Goal: Information Seeking & Learning: Learn about a topic

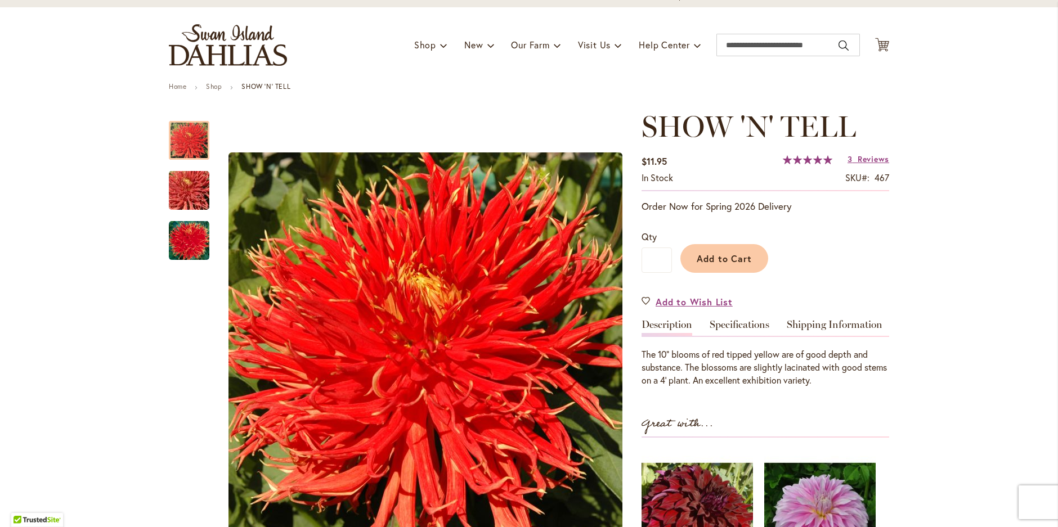
scroll to position [48, 0]
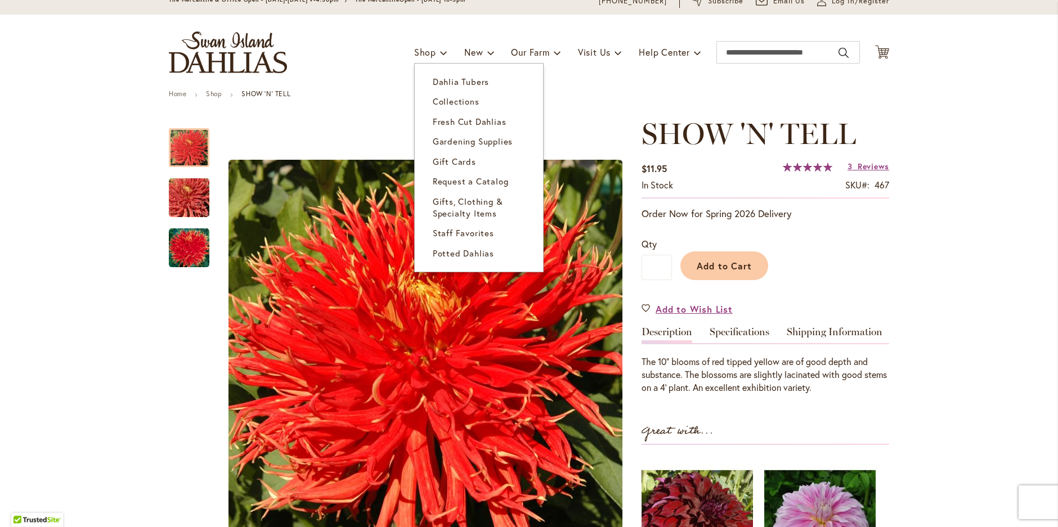
click at [442, 77] on span "Dahlia Tubers" at bounding box center [461, 81] width 56 height 11
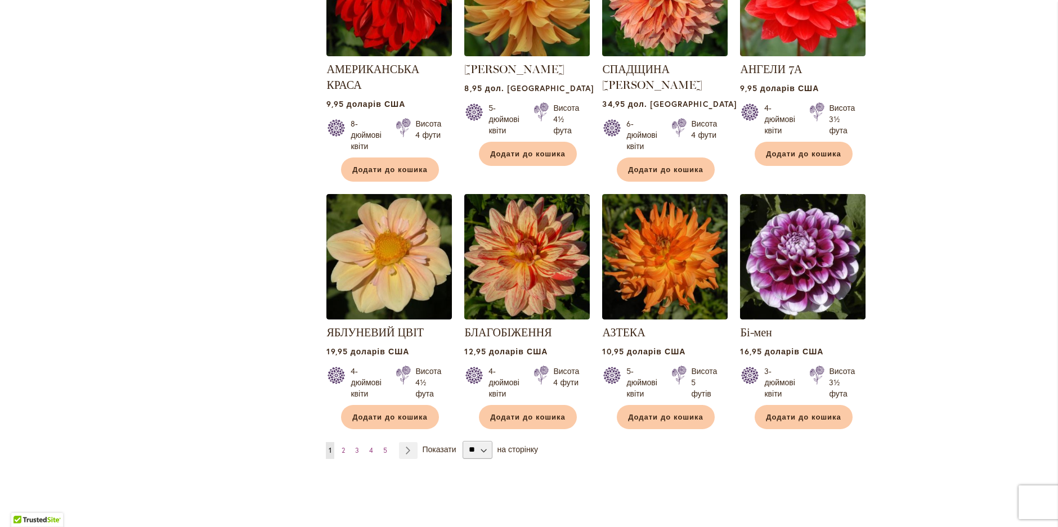
scroll to position [922, 0]
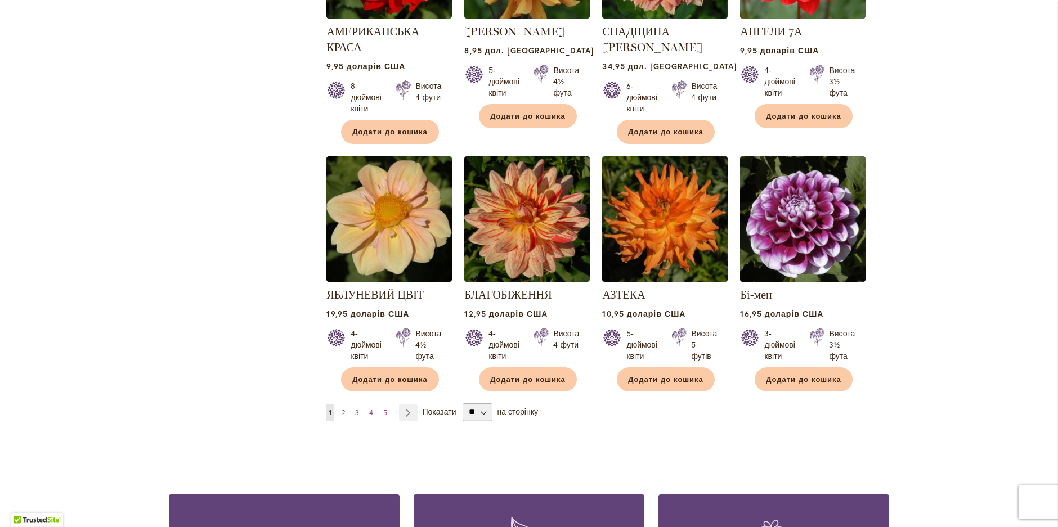
click at [342, 409] on font "2" at bounding box center [343, 413] width 3 height 8
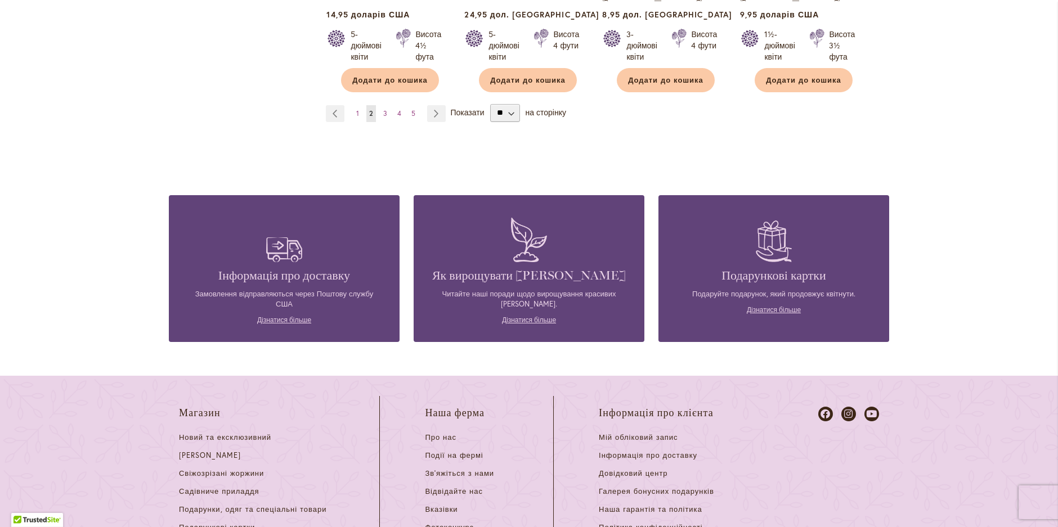
scroll to position [1210, 0]
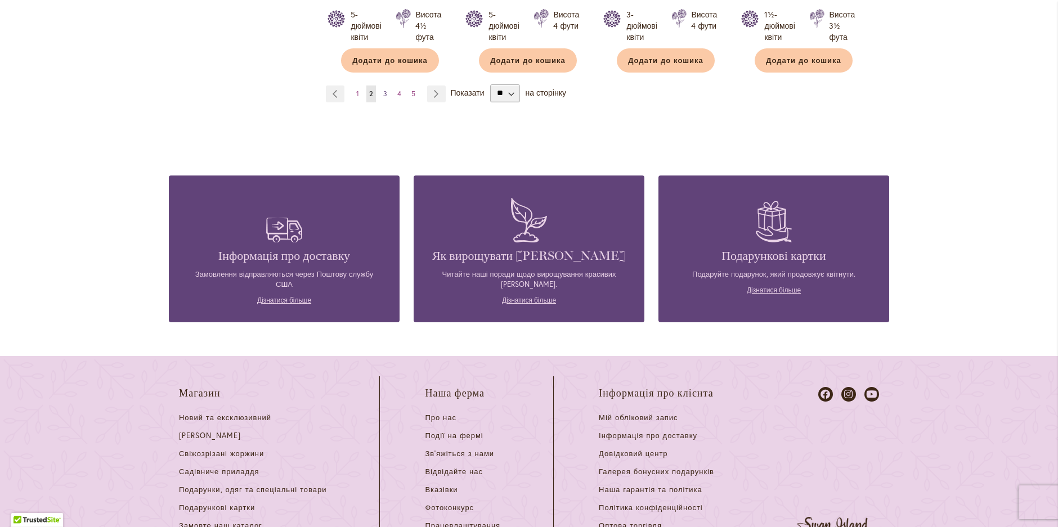
click at [383, 89] on font "3" at bounding box center [385, 93] width 4 height 8
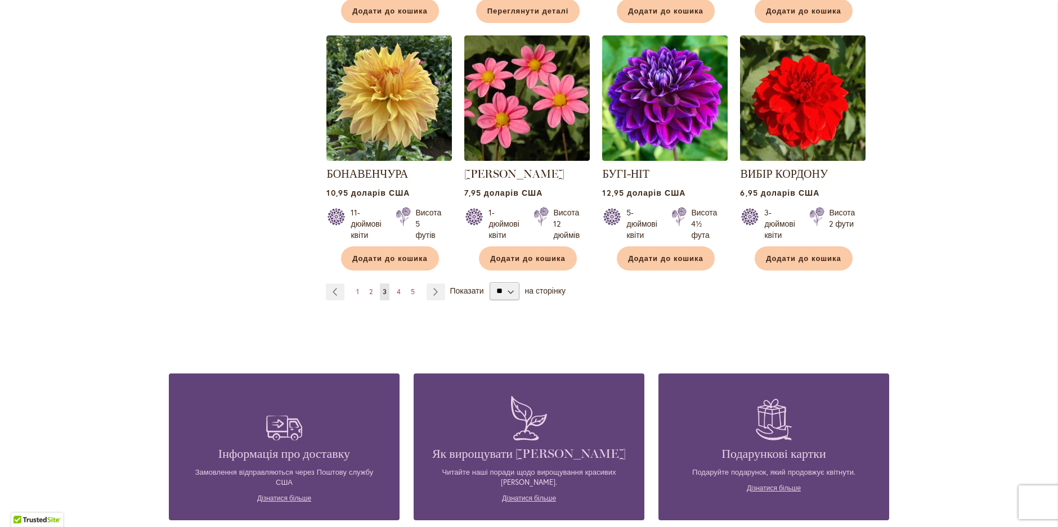
scroll to position [1040, 0]
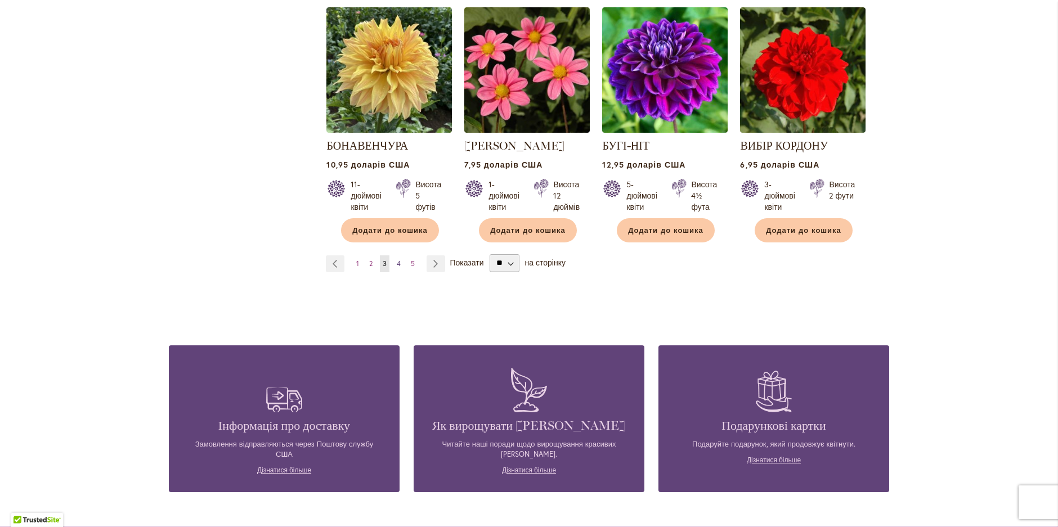
click at [397, 261] on font "4" at bounding box center [399, 263] width 4 height 8
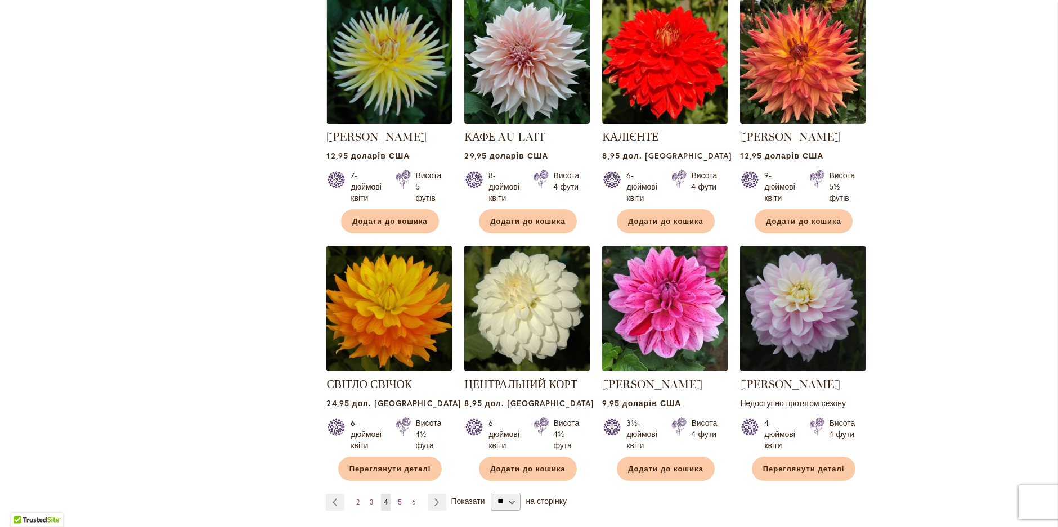
scroll to position [795, 0]
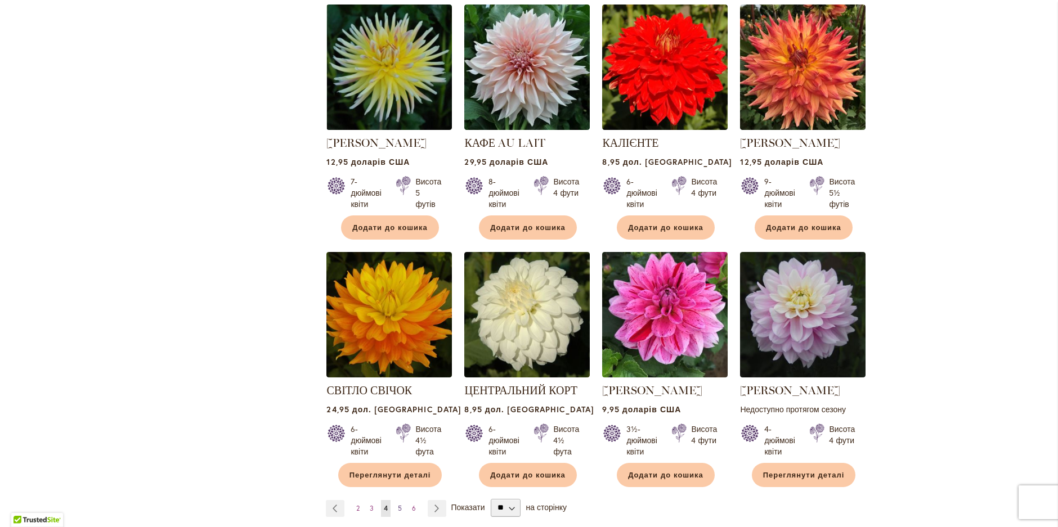
click at [398, 505] on font "5" at bounding box center [400, 508] width 4 height 8
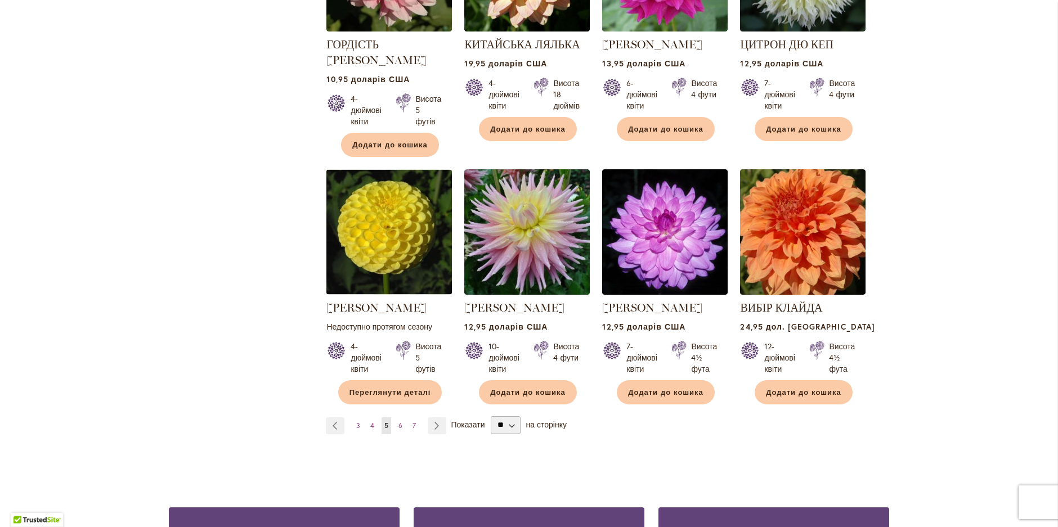
scroll to position [921, 0]
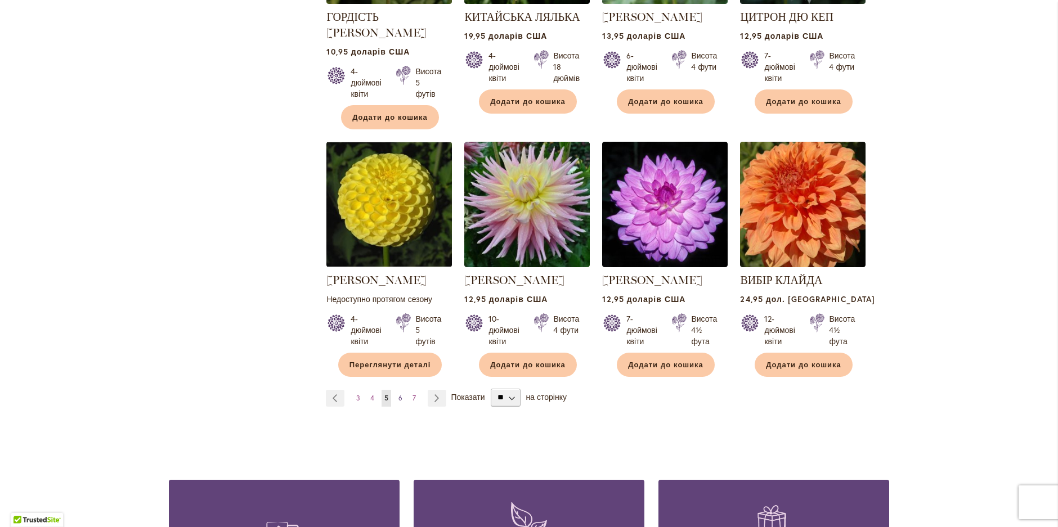
click at [398, 394] on font "6" at bounding box center [400, 398] width 4 height 8
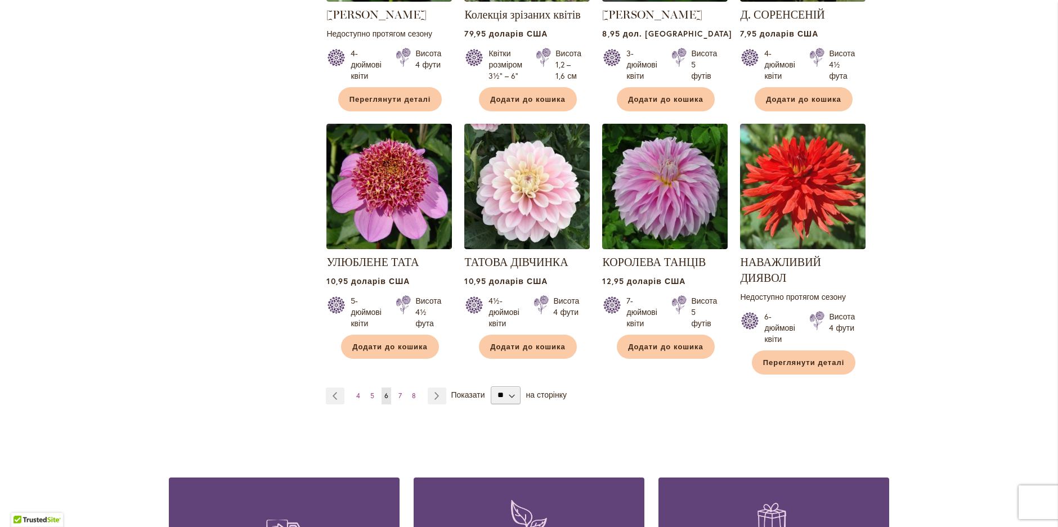
scroll to position [857, 0]
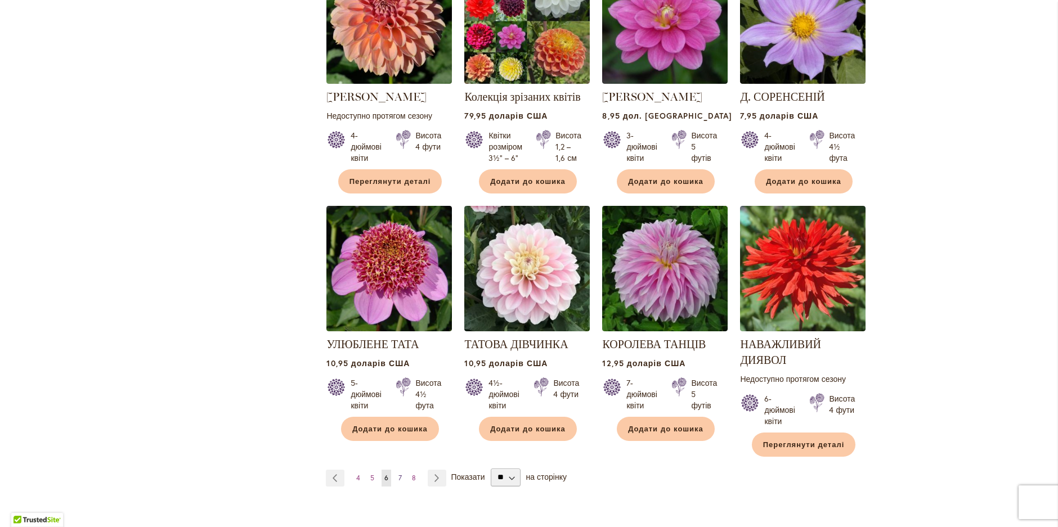
click at [398, 474] on font "7" at bounding box center [399, 478] width 3 height 8
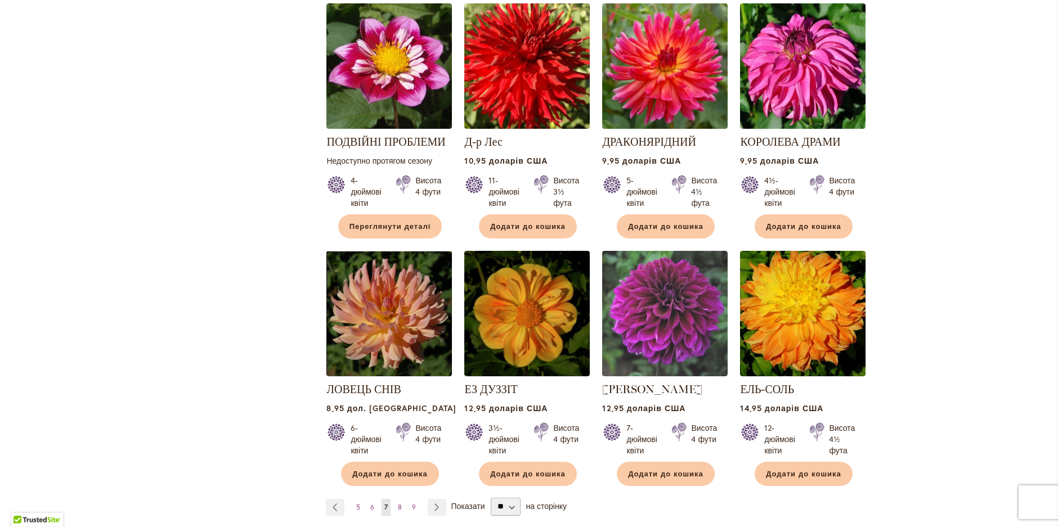
scroll to position [822, 0]
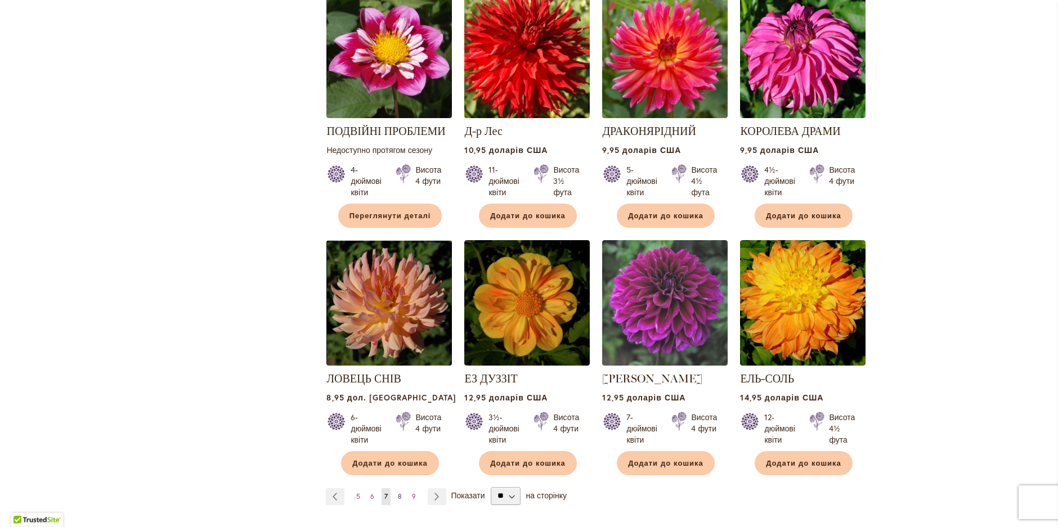
click at [398, 492] on font "8" at bounding box center [400, 496] width 4 height 8
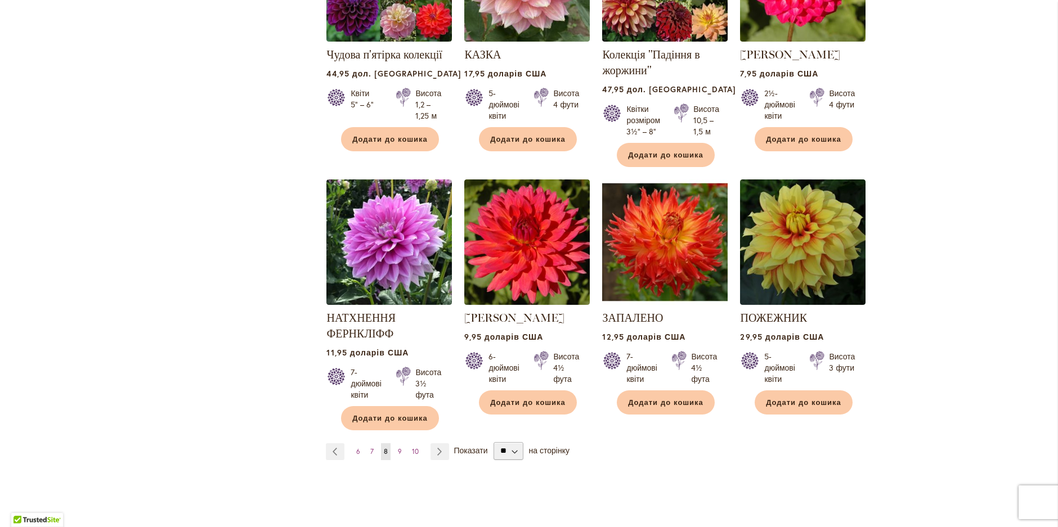
scroll to position [885, 0]
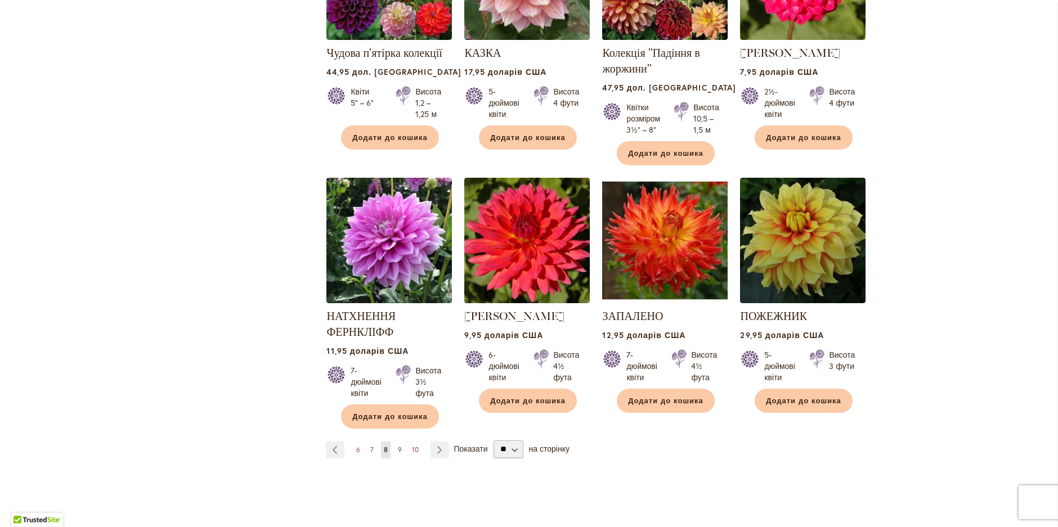
click at [398, 446] on font "9" at bounding box center [400, 450] width 4 height 8
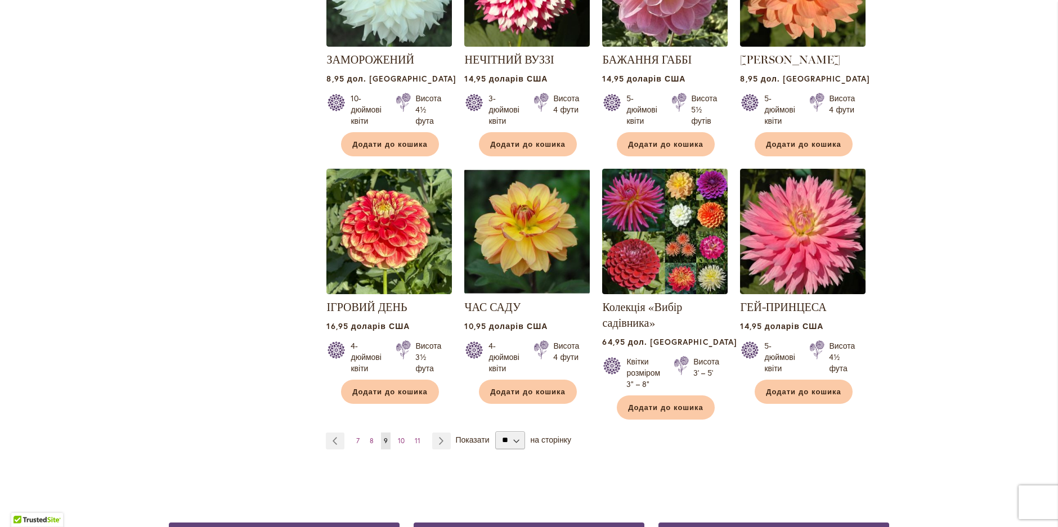
scroll to position [912, 0]
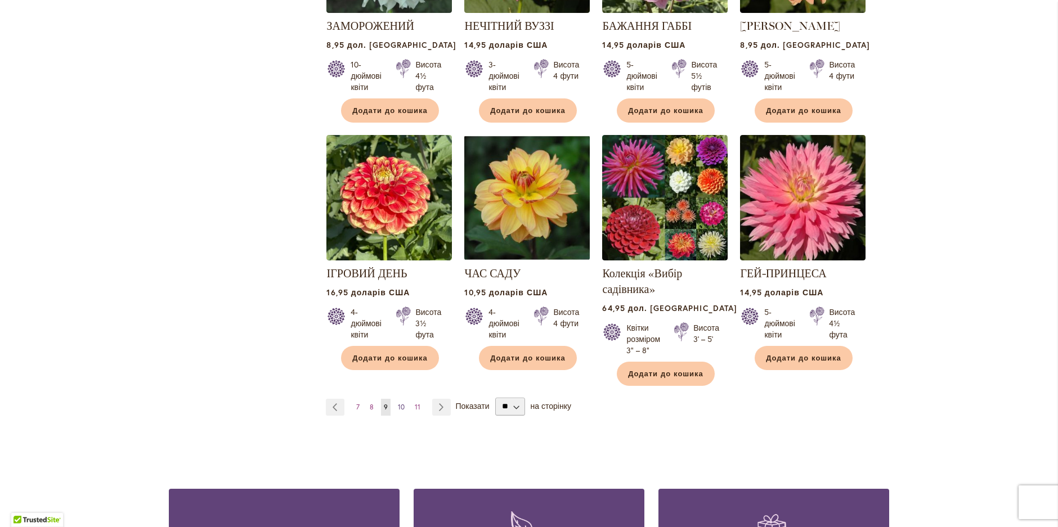
click at [399, 403] on font "10" at bounding box center [401, 407] width 7 height 8
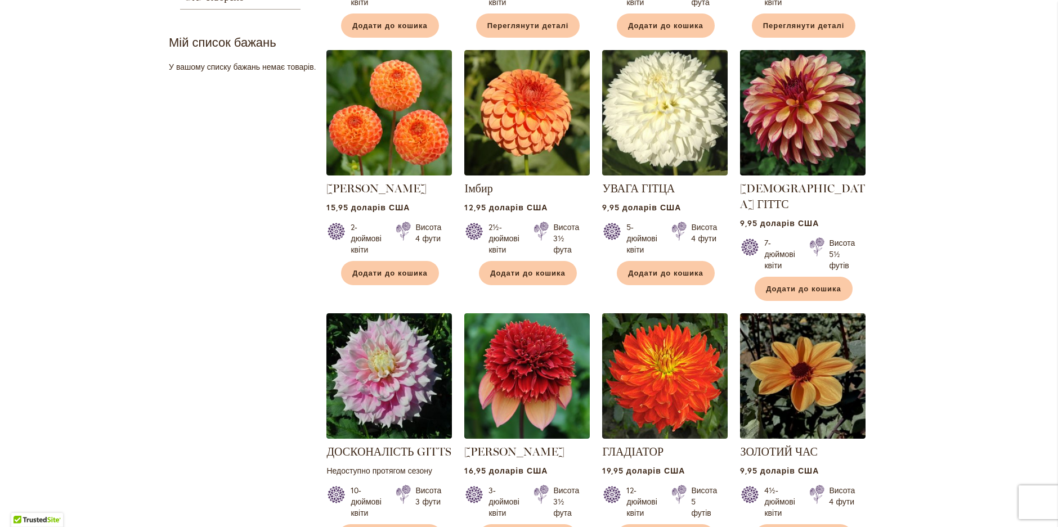
scroll to position [503, 0]
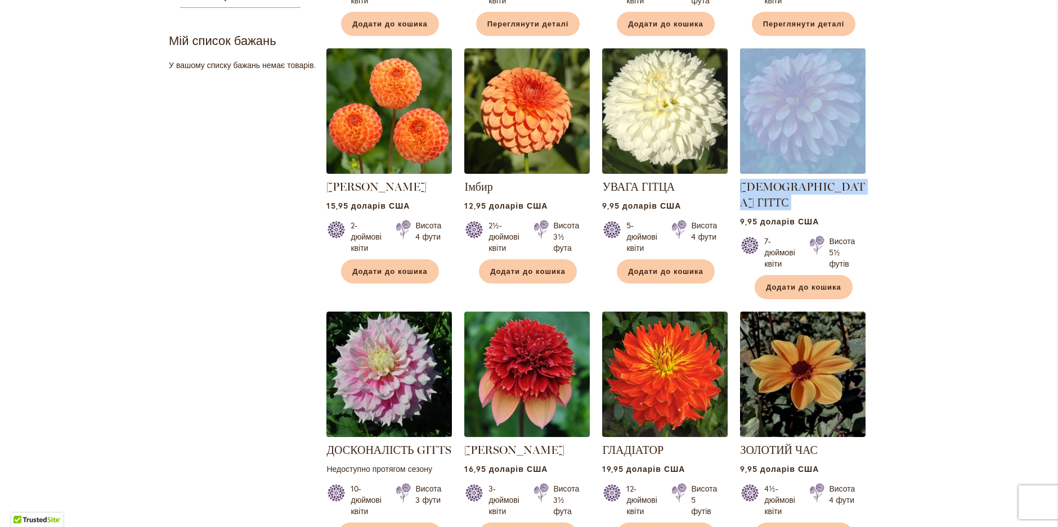
drag, startPoint x: 734, startPoint y: 106, endPoint x: 733, endPoint y: 207, distance: 100.8
click at [733, 207] on ol "БЛИЗНЮКИ 16,95 доларів США 6-дюймові квіти" at bounding box center [607, 297] width 563 height 995
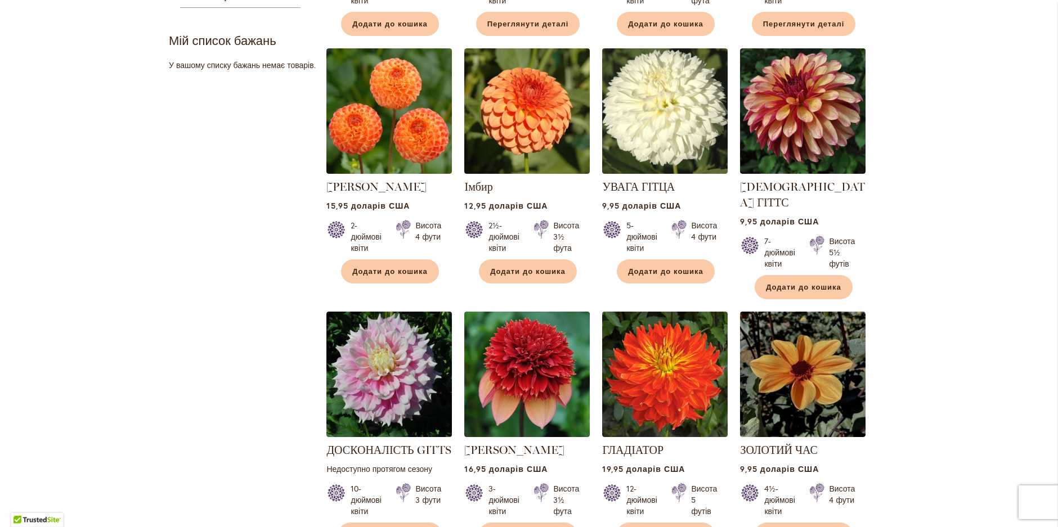
click at [964, 238] on div "Перейти до змісту Торговий центр та офіс відкриті з понеділка по п'ятницю з 9:0…" at bounding box center [529, 467] width 1058 height 1875
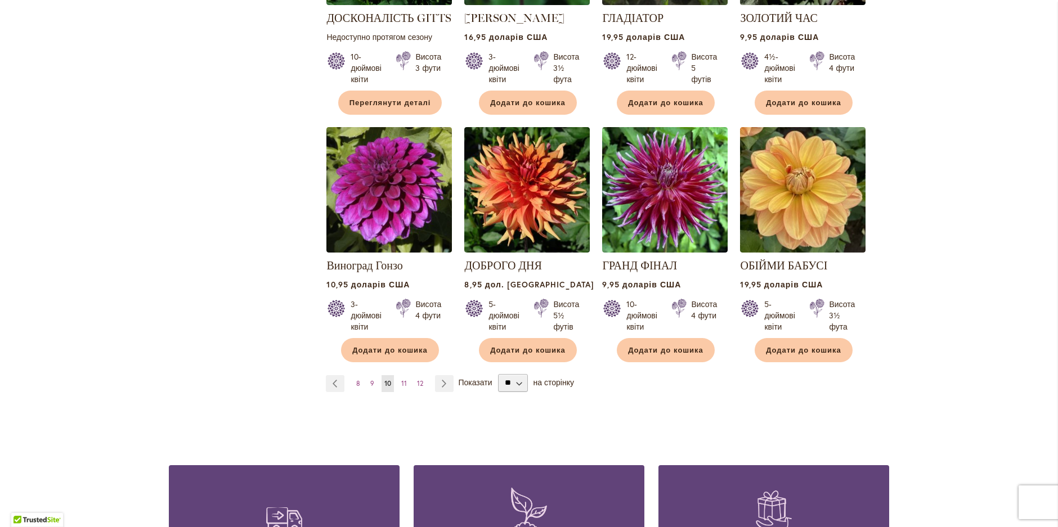
scroll to position [956, 0]
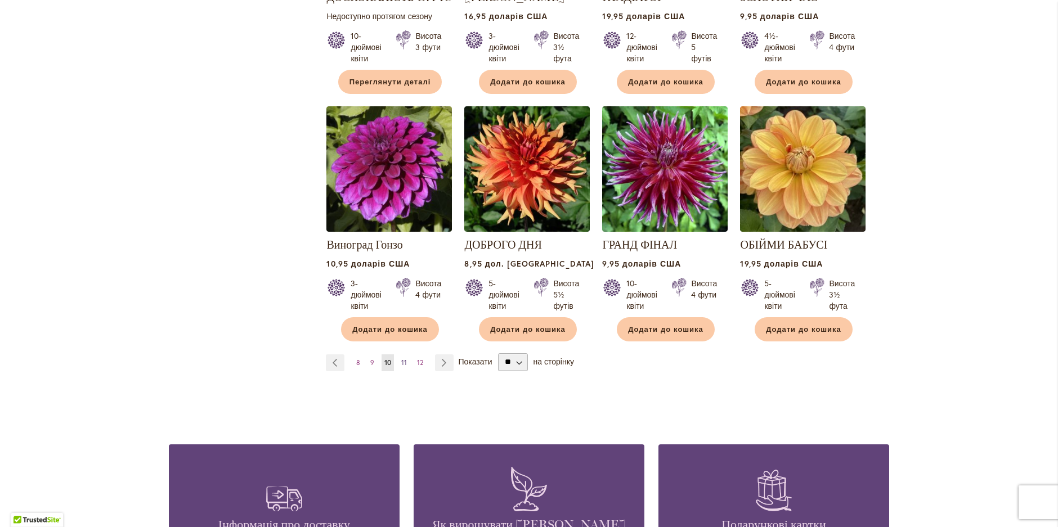
click at [401, 359] on font "11" at bounding box center [404, 363] width 6 height 8
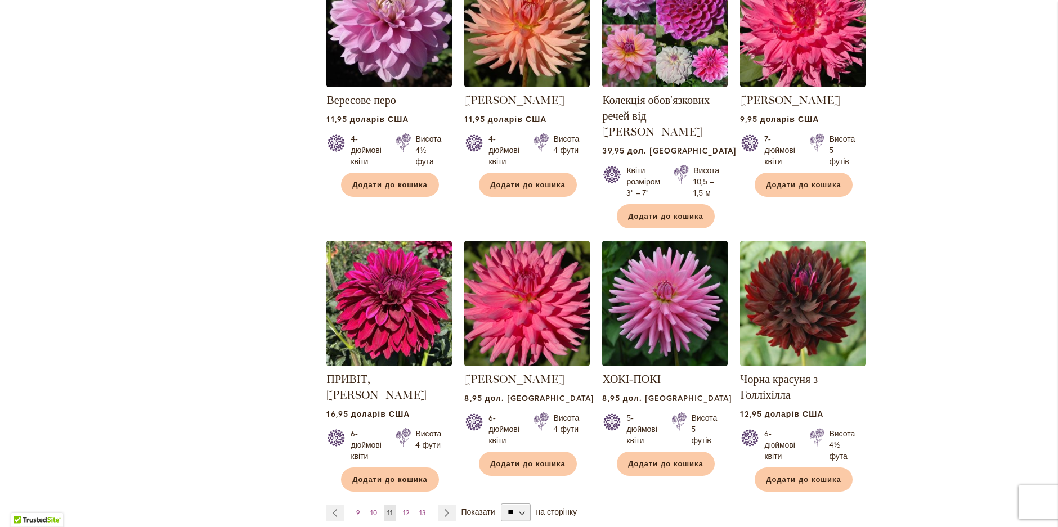
scroll to position [874, 0]
